Goal: Information Seeking & Learning: Learn about a topic

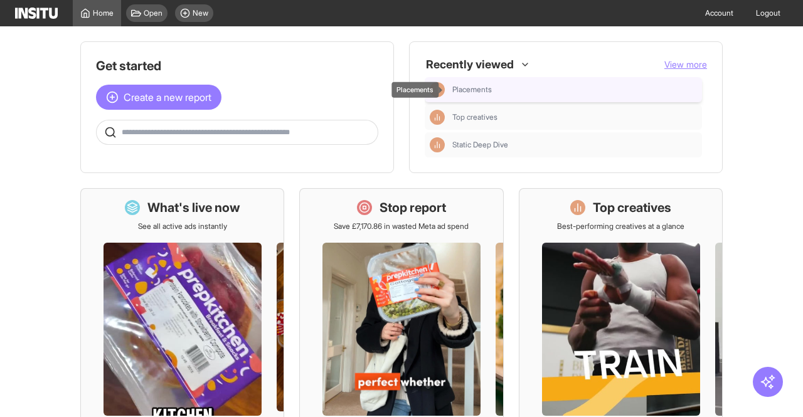
click at [460, 90] on span "Placements" at bounding box center [472, 90] width 40 height 10
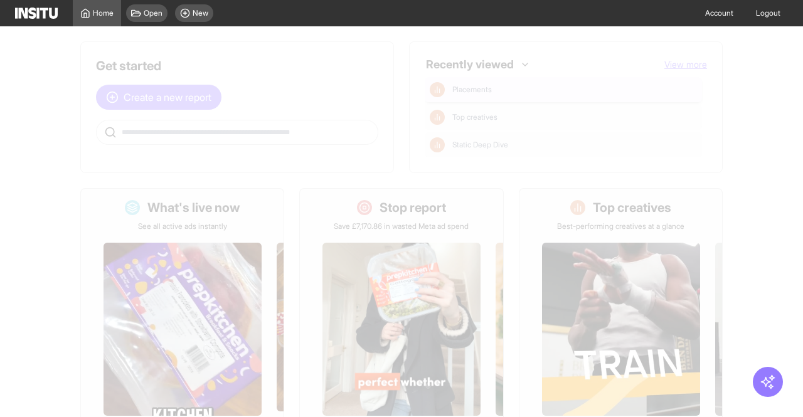
select select "**"
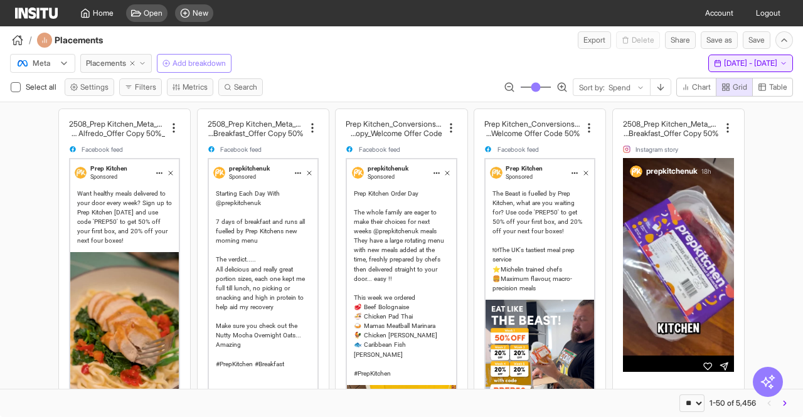
click at [733, 65] on span "[DATE] - [DATE]" at bounding box center [750, 63] width 53 height 10
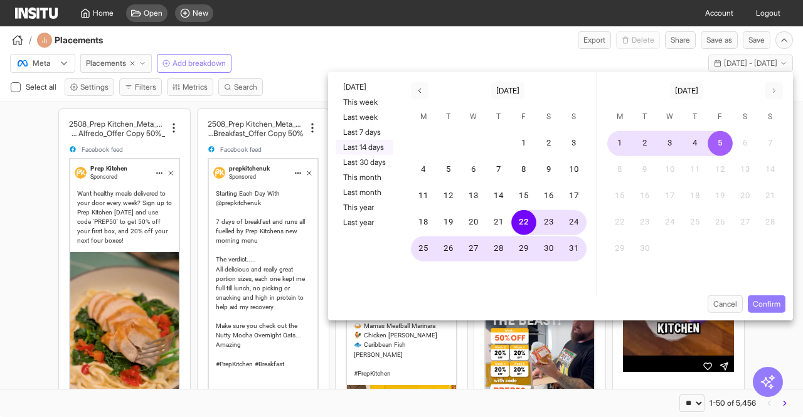
click at [355, 142] on button "Last 14 days" at bounding box center [365, 147] width 58 height 15
click at [764, 299] on button "Confirm" at bounding box center [767, 304] width 38 height 18
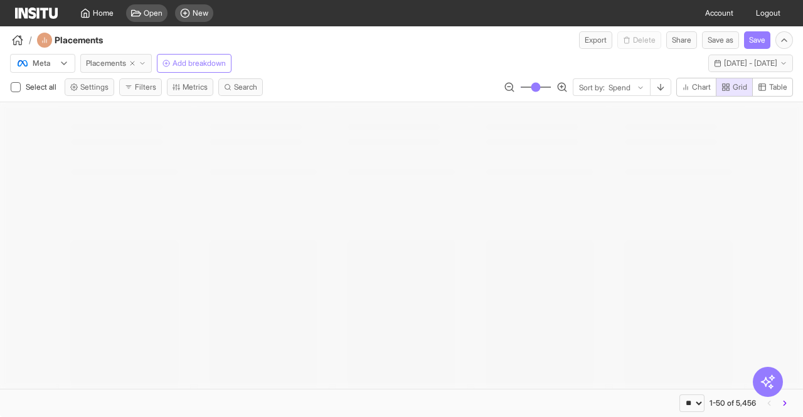
click at [119, 63] on span "Placements" at bounding box center [106, 63] width 40 height 10
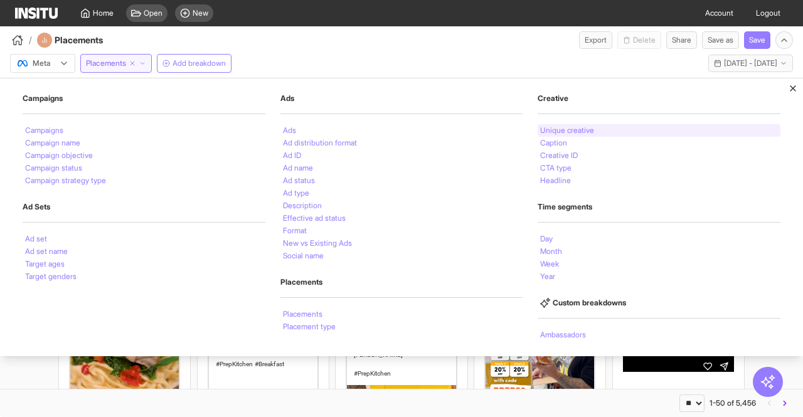
click at [561, 132] on li "Unique creative" at bounding box center [567, 131] width 54 height 8
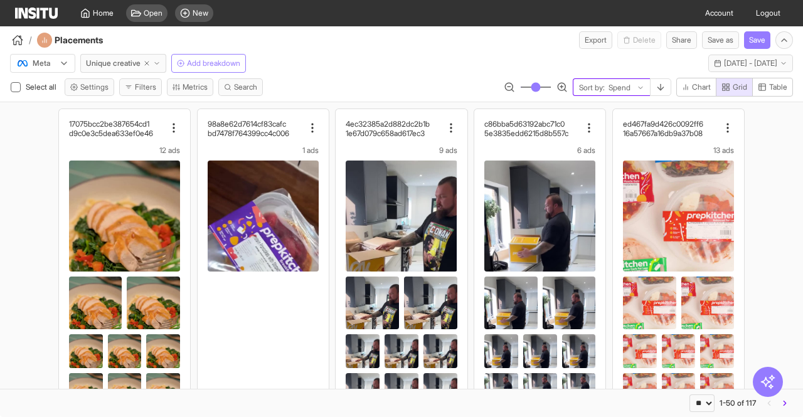
click at [635, 88] on div "Spend" at bounding box center [621, 88] width 29 height 13
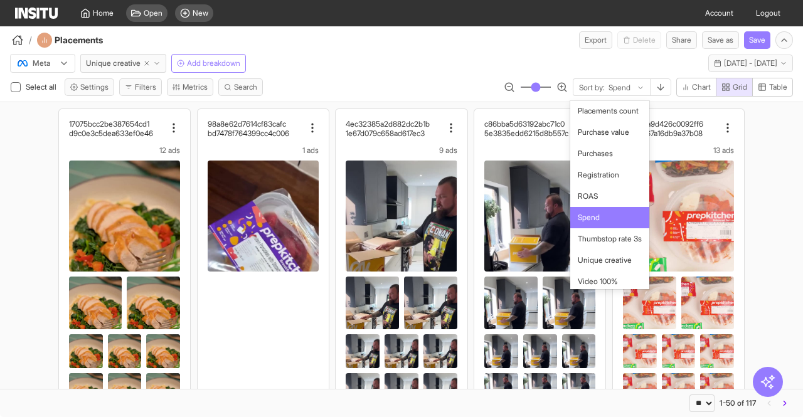
scroll to position [734, 0]
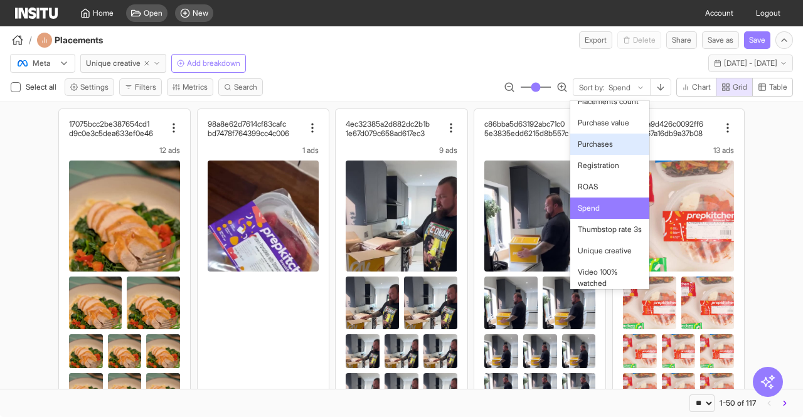
click at [597, 150] on span "Purchases" at bounding box center [595, 144] width 35 height 11
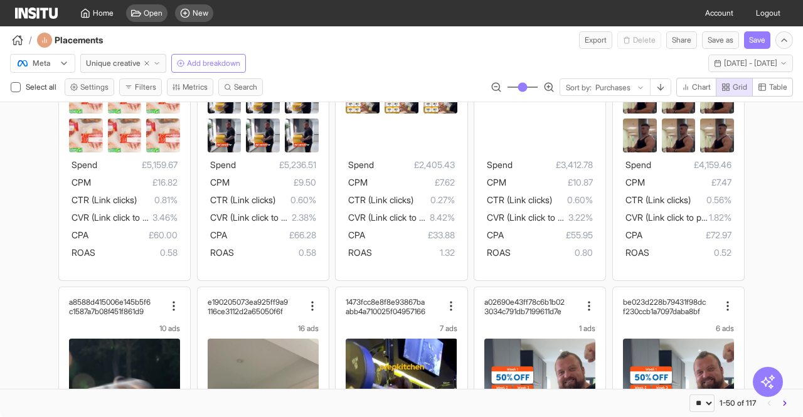
scroll to position [750, 0]
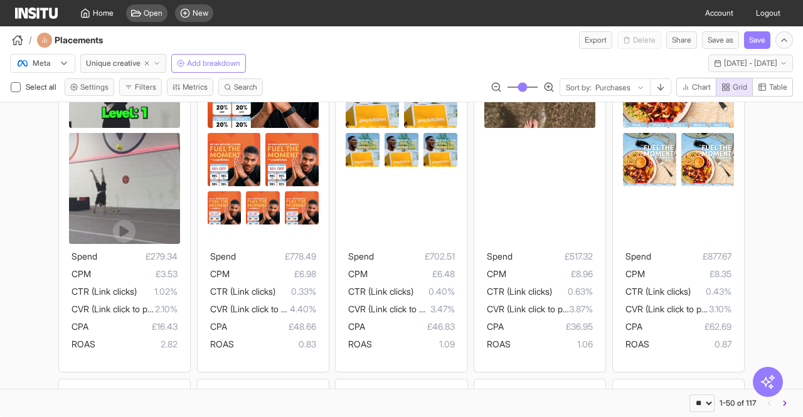
scroll to position [2514, 0]
